Goal: Find specific page/section: Find specific page/section

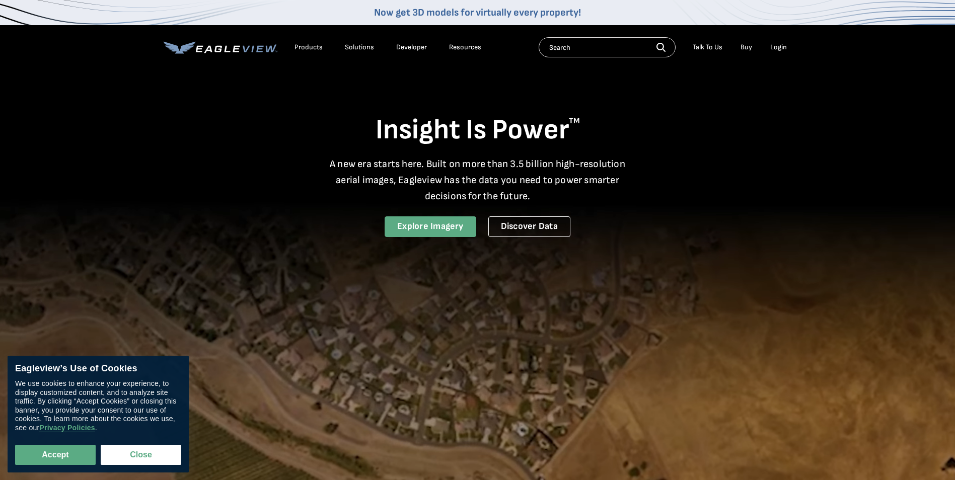
click at [436, 227] on link "Explore Imagery" at bounding box center [431, 227] width 92 height 21
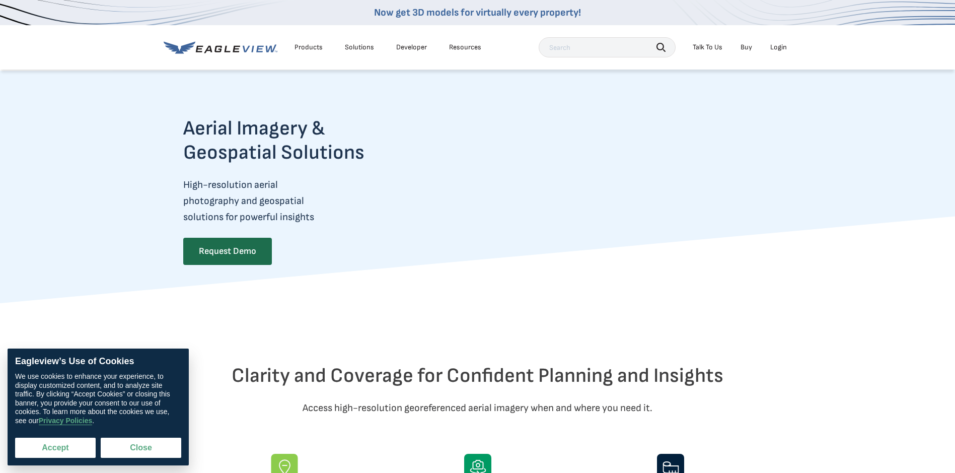
click at [61, 448] on button "Accept" at bounding box center [55, 448] width 81 height 20
checkbox input "true"
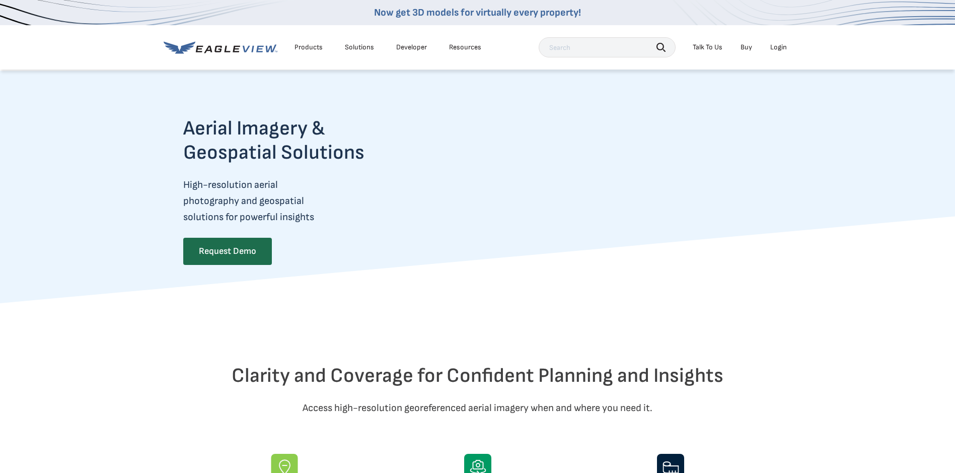
click at [351, 45] on div "Solutions" at bounding box center [359, 47] width 29 height 9
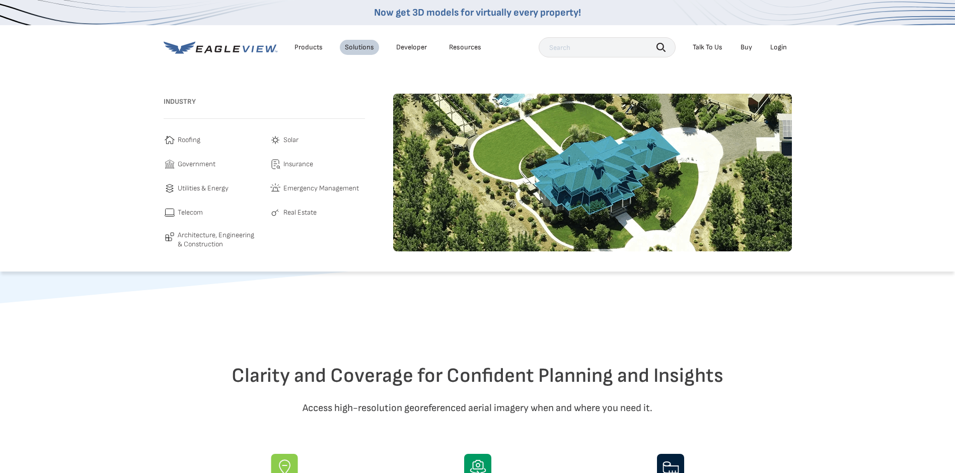
click at [190, 141] on span "Roofing" at bounding box center [189, 140] width 23 height 12
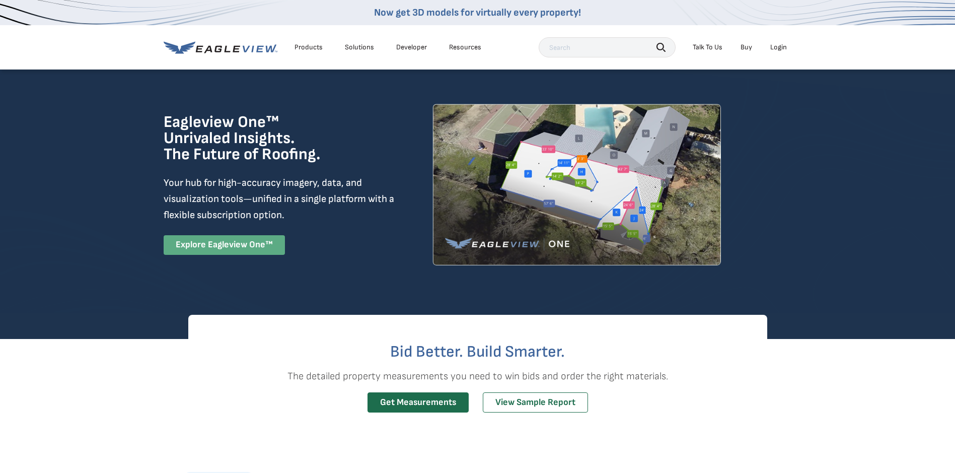
click at [235, 248] on link "Explore Eagleview One™" at bounding box center [224, 245] width 121 height 20
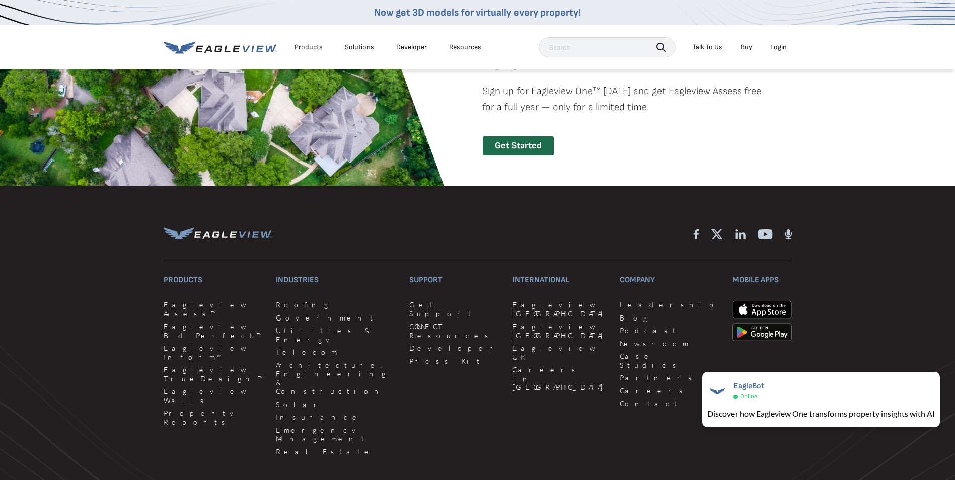
scroll to position [2266, 0]
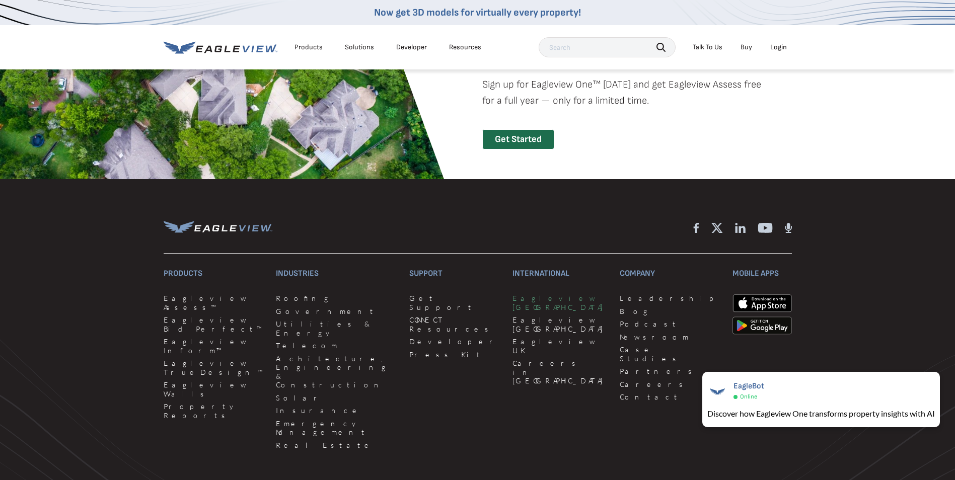
click at [513, 300] on link "Eagleview Canada" at bounding box center [560, 303] width 95 height 18
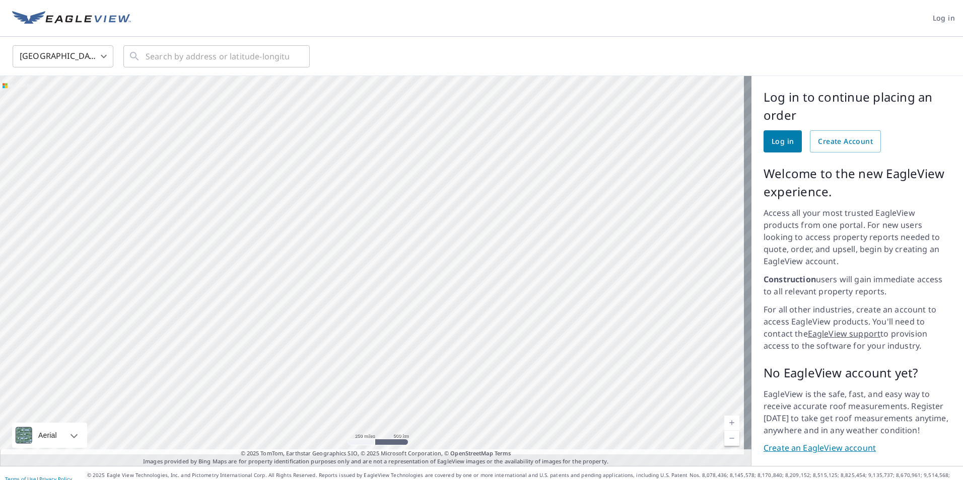
click at [252, 123] on div at bounding box center [375, 271] width 751 height 390
click at [236, 176] on div at bounding box center [375, 271] width 751 height 390
click at [266, 227] on div at bounding box center [375, 271] width 751 height 390
drag, startPoint x: 254, startPoint y: 197, endPoint x: 293, endPoint y: 282, distance: 92.9
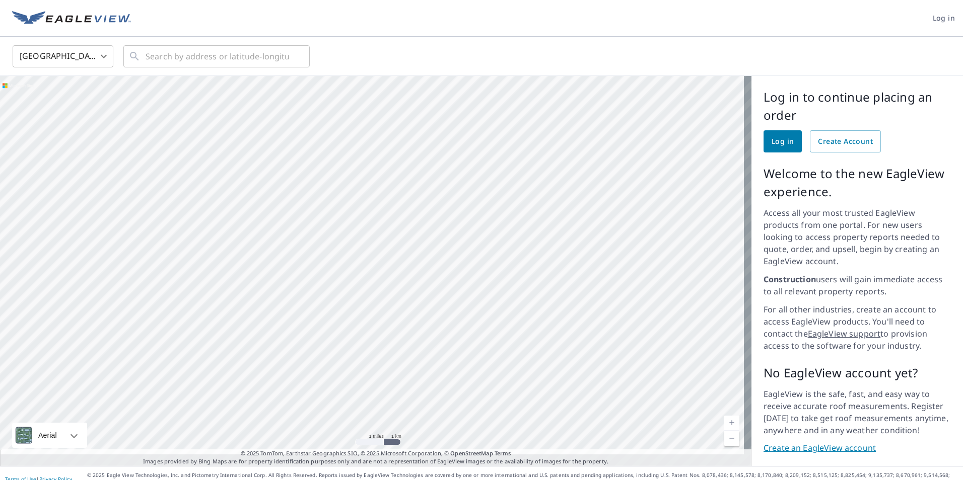
click at [293, 282] on div at bounding box center [375, 271] width 751 height 390
click at [293, 182] on div at bounding box center [375, 271] width 751 height 390
click at [81, 18] on img at bounding box center [71, 18] width 119 height 15
